Goal: Find specific page/section: Find specific page/section

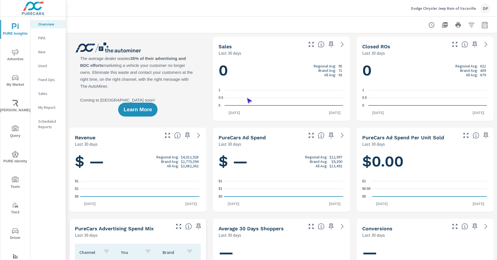
click at [14, 234] on span "Driver" at bounding box center [15, 234] width 27 height 14
